Goal: Ask a question

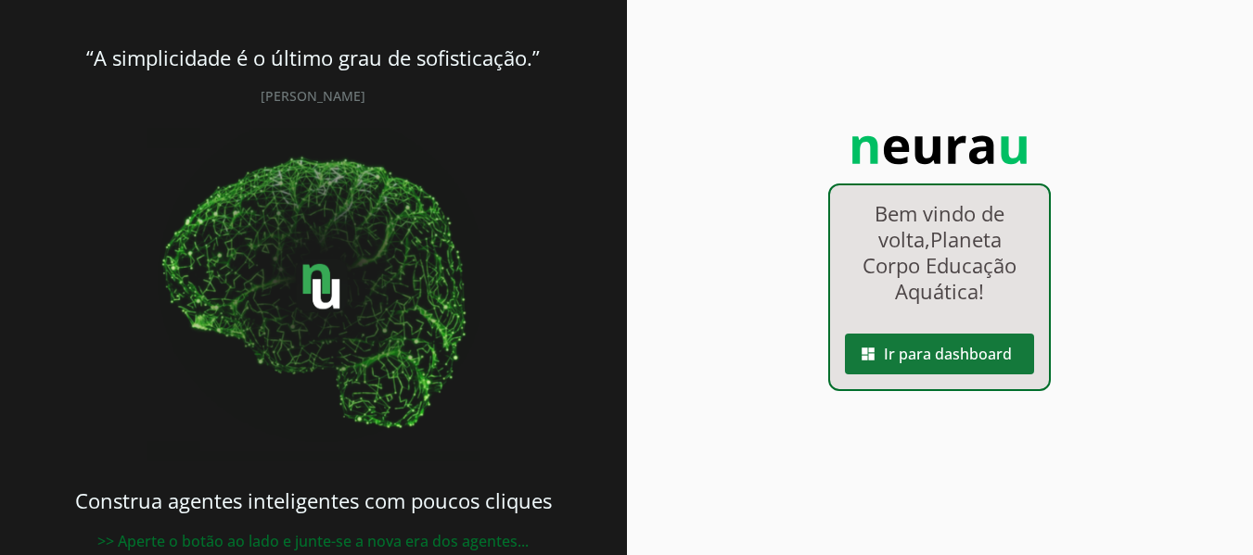
click at [926, 348] on span at bounding box center [939, 354] width 189 height 45
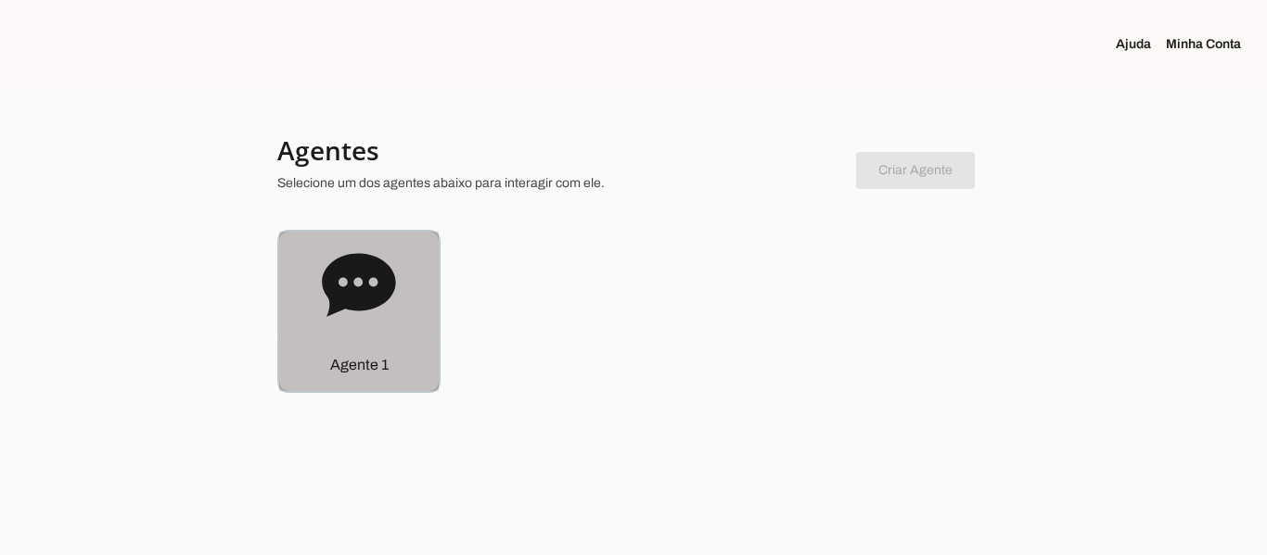
click at [368, 291] on icon at bounding box center [358, 284] width 73 height 63
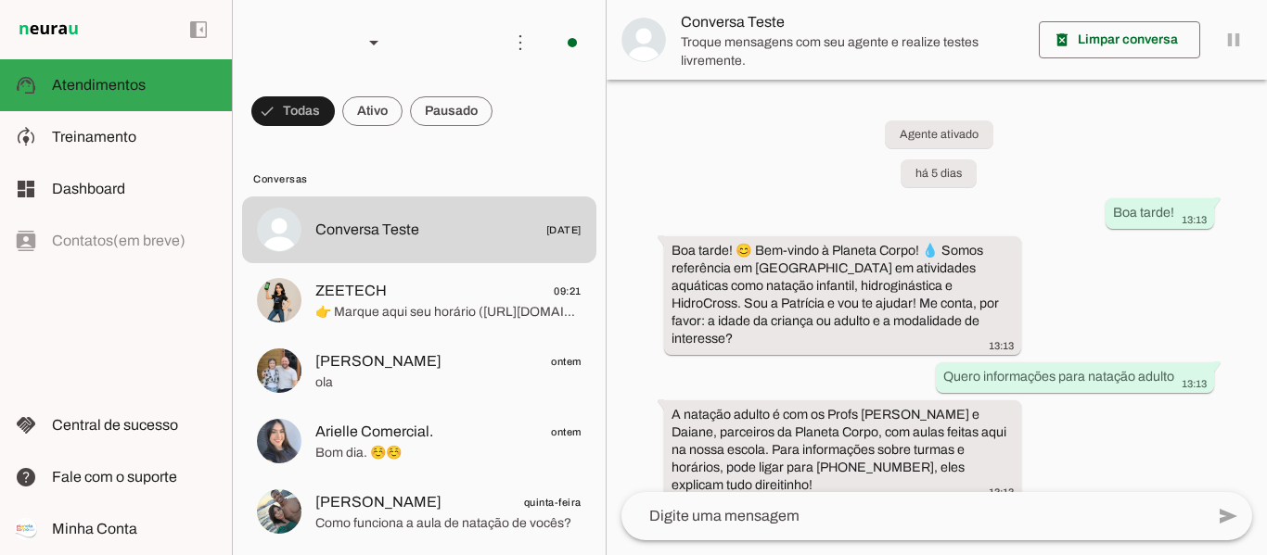
scroll to position [124, 0]
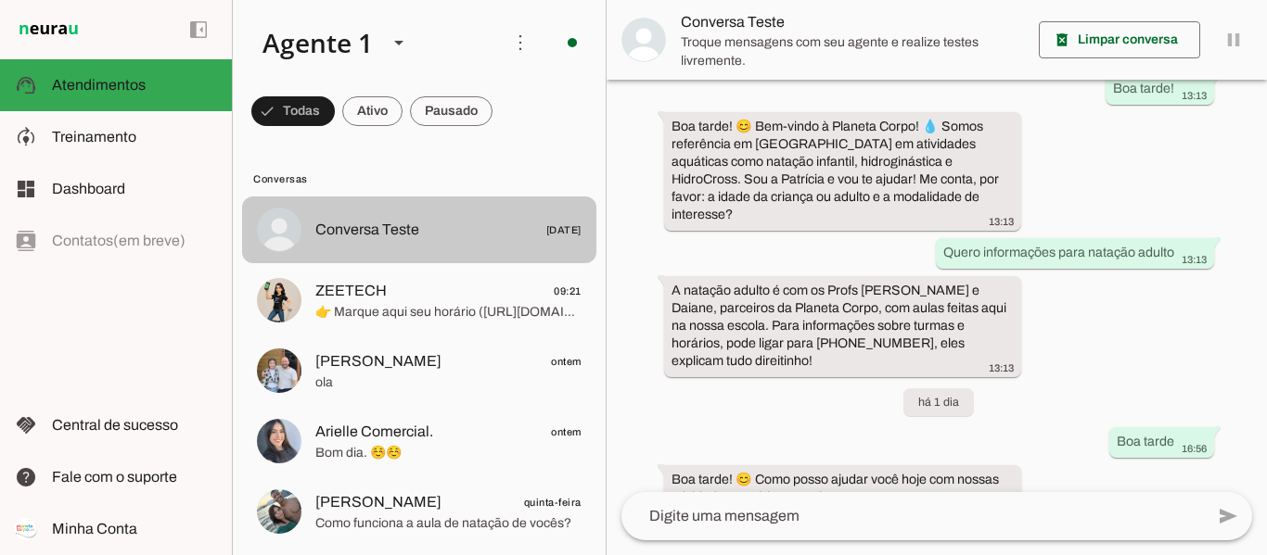
drag, startPoint x: 476, startPoint y: 225, endPoint x: 669, endPoint y: 348, distance: 229.2
click at [476, 224] on span "Conversa Teste [DATE]" at bounding box center [448, 230] width 266 height 23
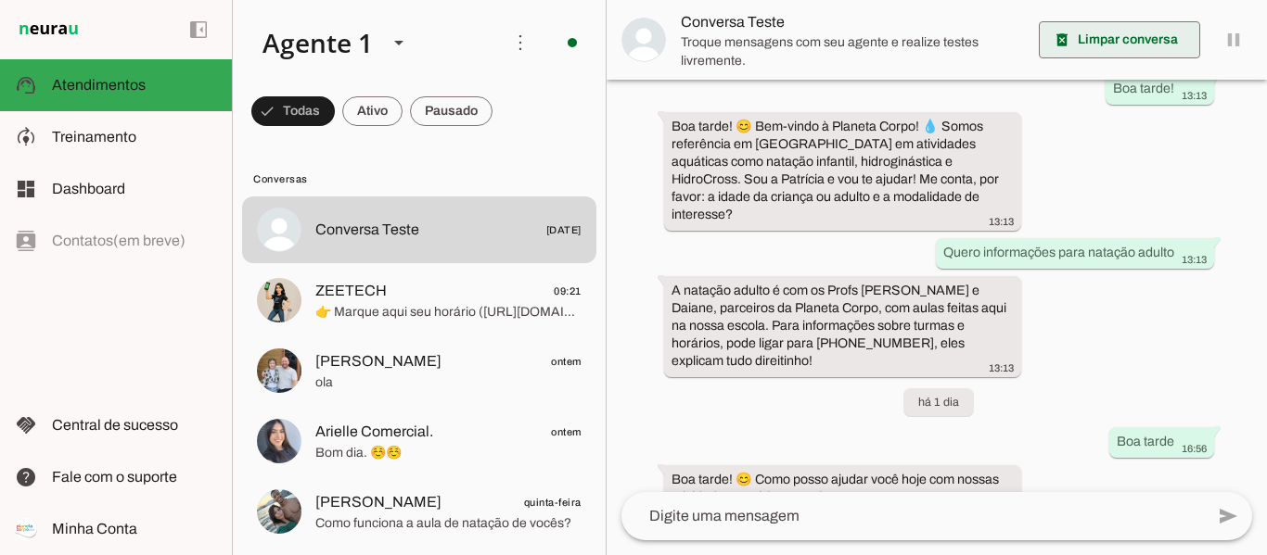
click at [1121, 35] on span at bounding box center [1119, 40] width 161 height 45
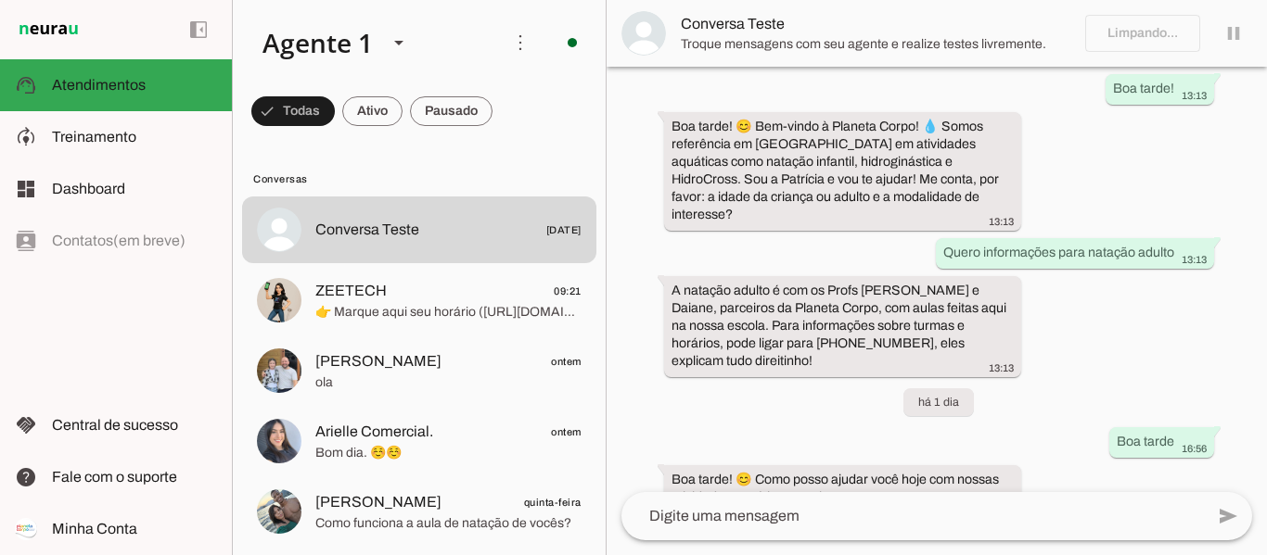
scroll to position [0, 0]
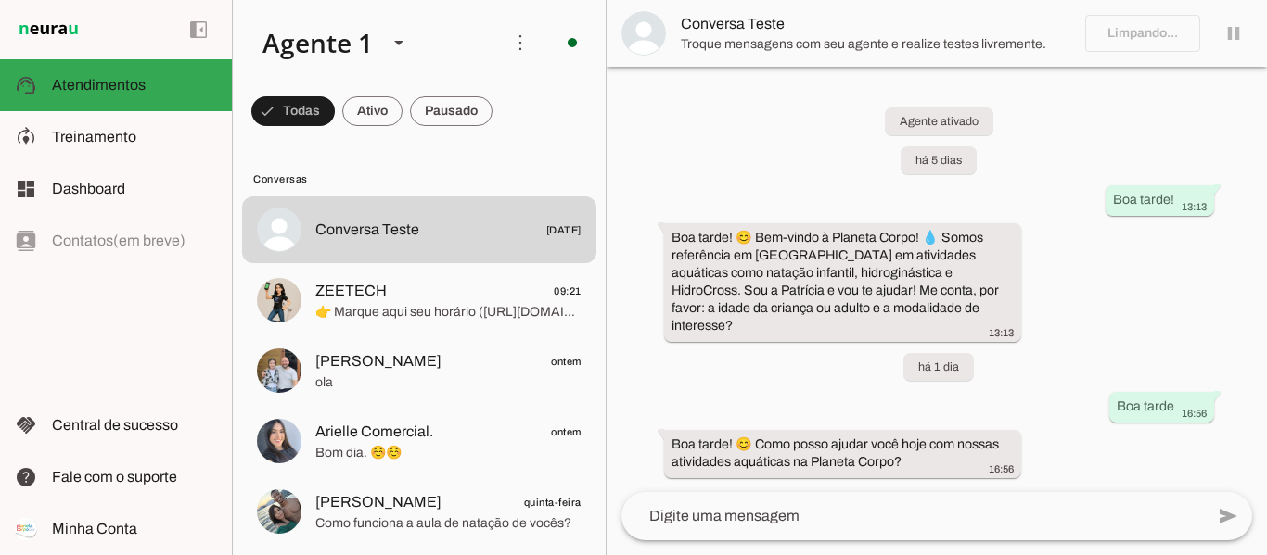
click at [872, 512] on textarea at bounding box center [912, 516] width 582 height 22
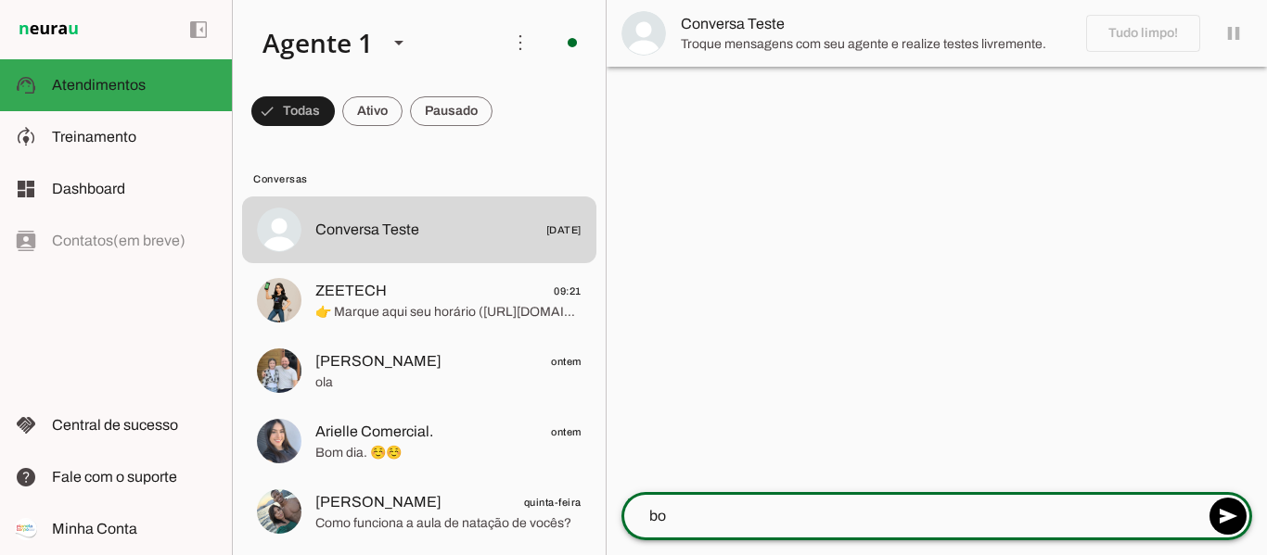
type textarea "b"
type textarea "Boa tarde!"
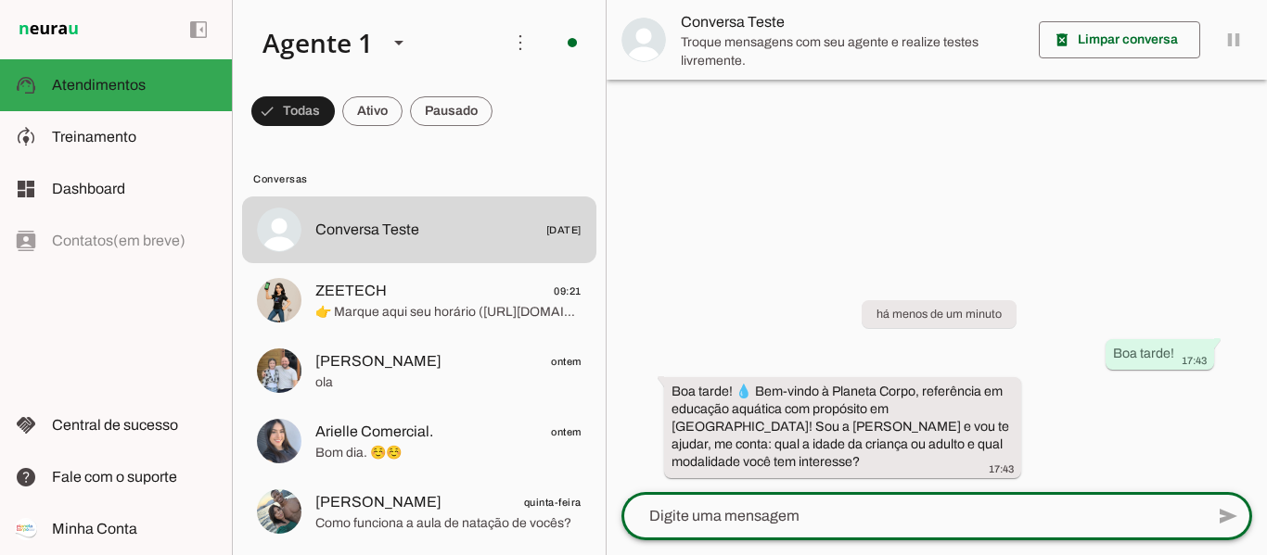
click at [840, 507] on textarea at bounding box center [912, 516] width 582 height 22
type textarea "Quero saber valor para natação 6 anos"
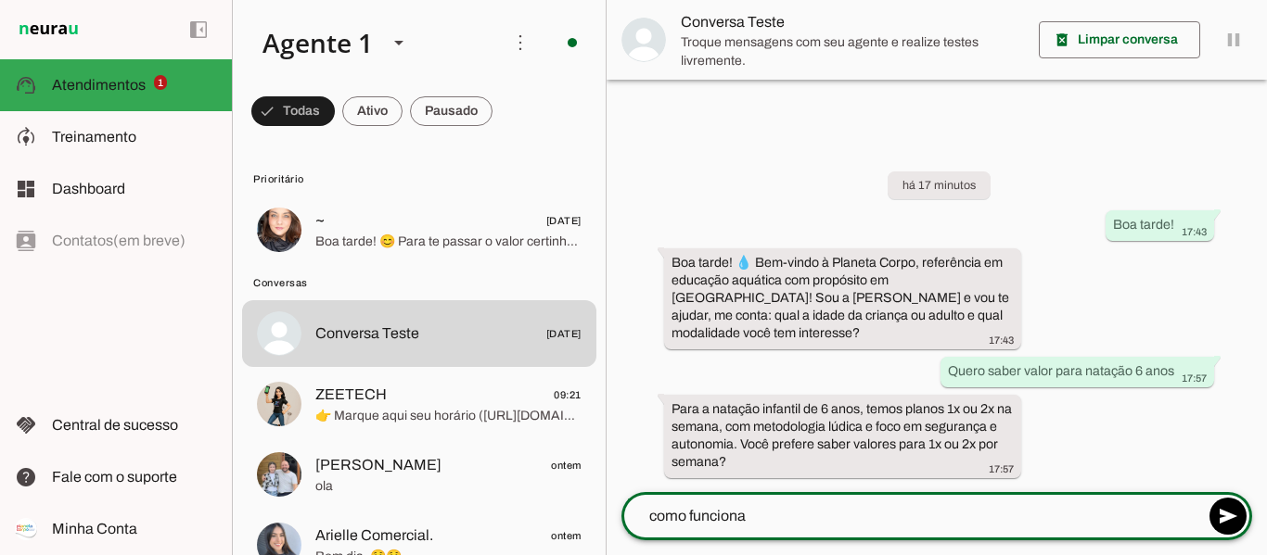
type textarea "como funciona?"
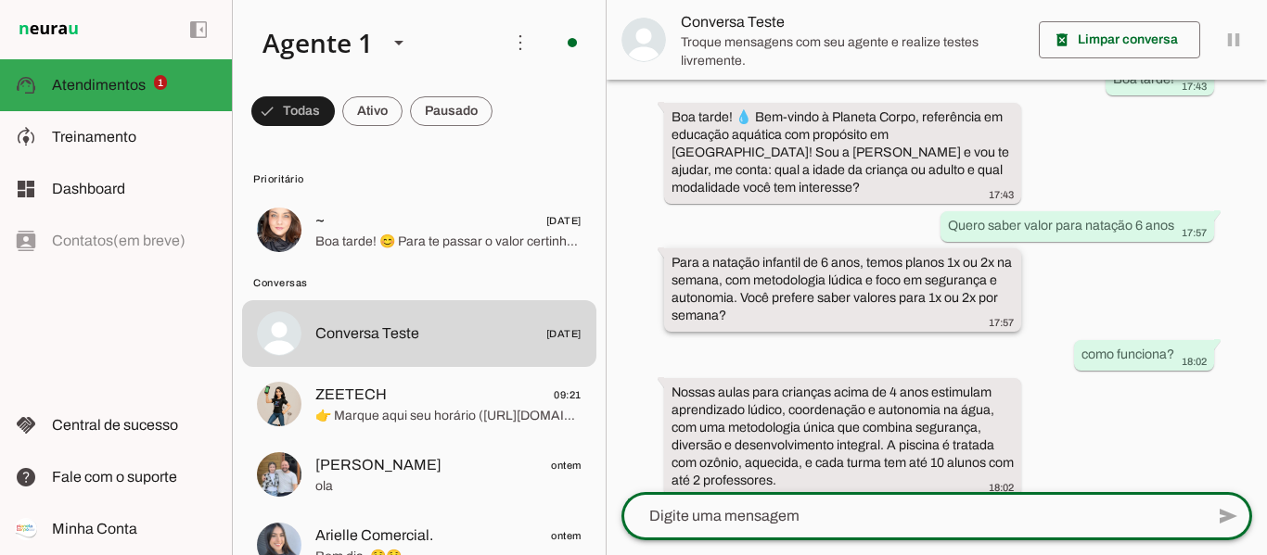
scroll to position [96, 0]
